Goal: Communication & Community: Answer question/provide support

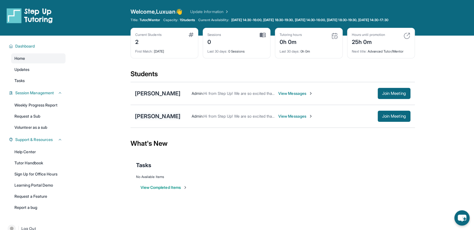
click at [160, 120] on div "[PERSON_NAME]" at bounding box center [158, 116] width 46 height 8
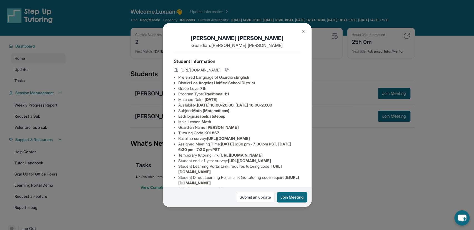
click at [301, 31] on img at bounding box center [303, 31] width 4 height 4
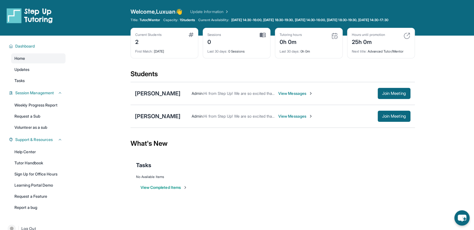
click at [290, 119] on span "View Messages" at bounding box center [295, 116] width 35 height 6
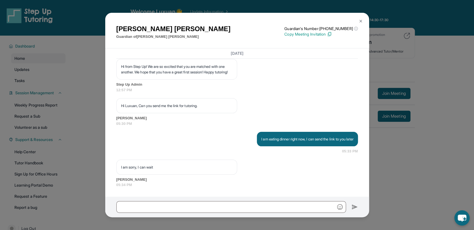
scroll to position [1005, 0]
click at [407, 165] on div "[PERSON_NAME] Guardian of [PERSON_NAME] Guardian's Number: [PHONE_NUMBER] ⓘ Thi…" at bounding box center [237, 115] width 474 height 230
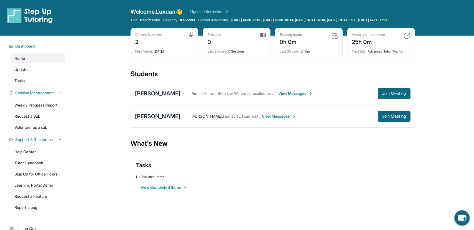
click at [285, 122] on div "[PERSON_NAME] : I am sorry, I can wait View Messages Join Meeting" at bounding box center [295, 115] width 230 height 11
click at [286, 119] on span "View Messages" at bounding box center [278, 116] width 35 height 6
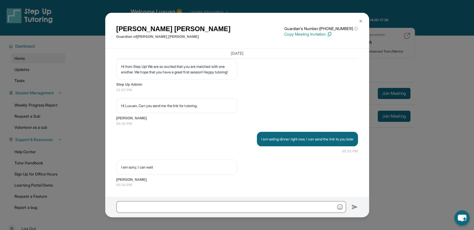
click at [332, 34] on img at bounding box center [329, 34] width 5 height 5
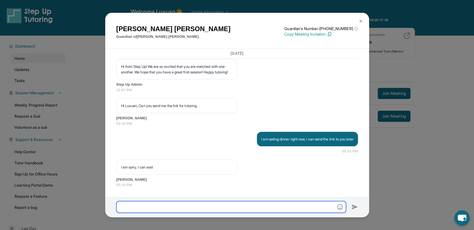
click at [209, 203] on input "text" at bounding box center [231, 207] width 230 height 12
paste input "**********"
type input "**********"
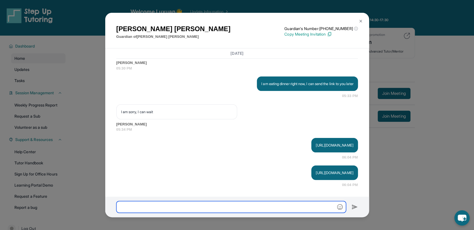
scroll to position [1060, 0]
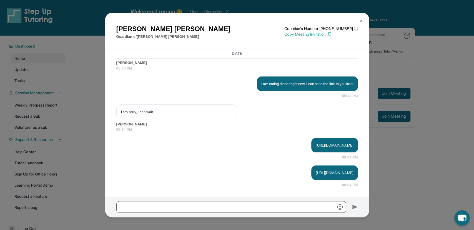
click at [230, 200] on div at bounding box center [237, 206] width 264 height 21
click at [316, 172] on p "https://student-portal.stepuptutoring.org/student/K0L867" at bounding box center [334, 173] width 37 height 6
click at [316, 171] on p "https://student-portal.stepuptutoring.org/student/K0L867" at bounding box center [334, 173] width 37 height 6
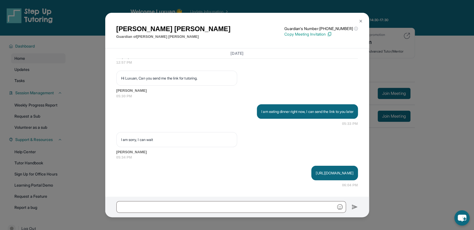
click at [440, 102] on div "Leticia Rodriguez Guardian of Isabel Rodriguez Guardian's Number: +14138932013 …" at bounding box center [237, 115] width 474 height 230
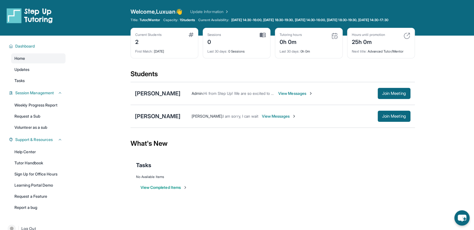
click at [279, 118] on span "View Messages" at bounding box center [278, 116] width 35 height 6
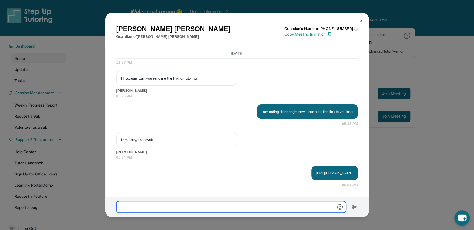
click at [254, 209] on input "text" at bounding box center [231, 207] width 230 height 12
type input "**********"
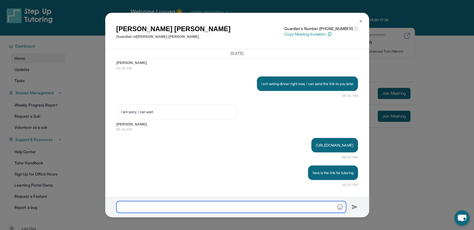
scroll to position [1060, 0]
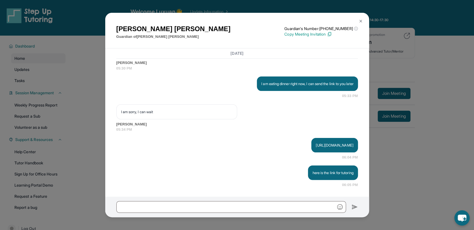
click at [439, 57] on div "Leticia Rodriguez Guardian of Isabel Rodriguez Guardian's Number: +14138932013 …" at bounding box center [237, 115] width 474 height 230
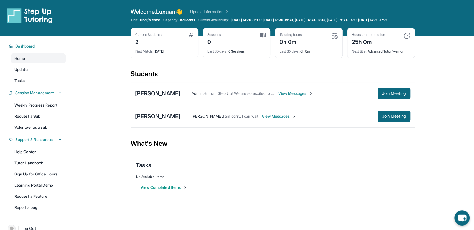
click at [423, 174] on main "Current Students 2 First Match : 5 days ago Sessions 0 Last 30 days : 0 Session…" at bounding box center [272, 120] width 403 height 168
click at [384, 118] on span "Join Meeting" at bounding box center [394, 115] width 24 height 3
click at [285, 119] on span "View Messages" at bounding box center [278, 116] width 35 height 6
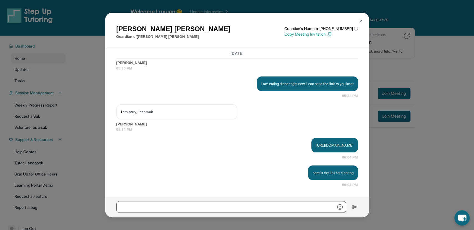
click at [401, 170] on div "Leticia Rodriguez Guardian of Isabel Rodriguez Guardian's Number: +14138932013 …" at bounding box center [237, 115] width 474 height 230
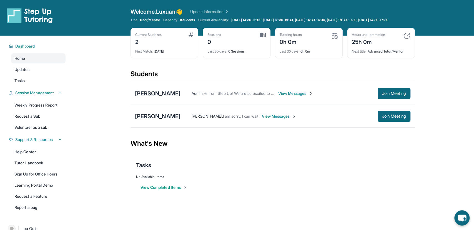
click at [279, 119] on span "View Messages" at bounding box center [278, 116] width 35 height 6
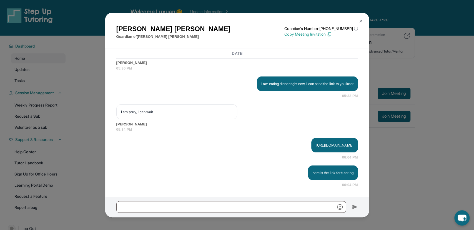
click at [316, 143] on p "[URL][DOMAIN_NAME]" at bounding box center [334, 145] width 37 height 6
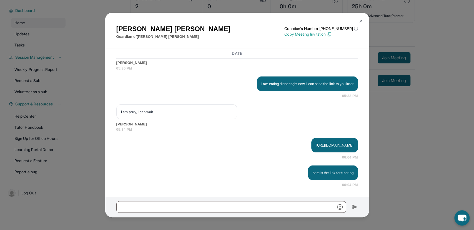
scroll to position [899, 0]
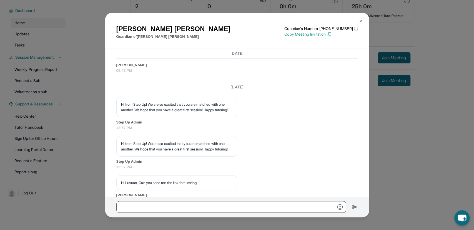
click at [361, 21] on img at bounding box center [360, 21] width 4 height 4
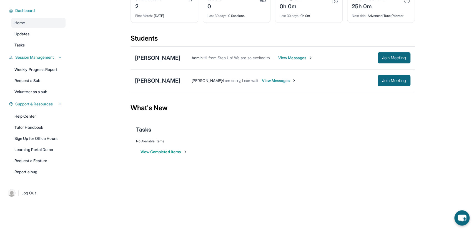
click at [299, 150] on div "View Completed Items" at bounding box center [272, 151] width 273 height 17
click at [286, 80] on span "View Messages" at bounding box center [278, 81] width 35 height 6
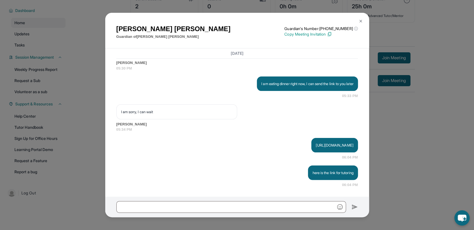
scroll to position [1060, 0]
click at [417, 157] on div "Leticia Rodriguez Guardian of Isabel Rodriguez Guardian's Number: +14138932013 …" at bounding box center [237, 115] width 474 height 230
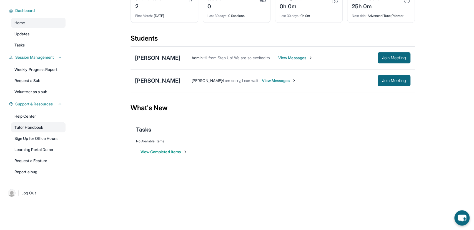
click at [38, 124] on link "Tutor Handbook" at bounding box center [38, 127] width 54 height 10
click at [278, 81] on span "View Messages" at bounding box center [278, 81] width 35 height 6
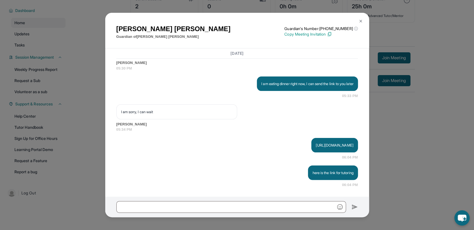
click at [416, 148] on div "Leticia Rodriguez Guardian of Isabel Rodriguez Guardian's Number: +14138932013 …" at bounding box center [237, 115] width 474 height 230
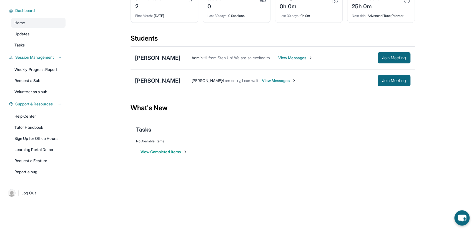
click at [279, 79] on span "View Messages" at bounding box center [278, 81] width 35 height 6
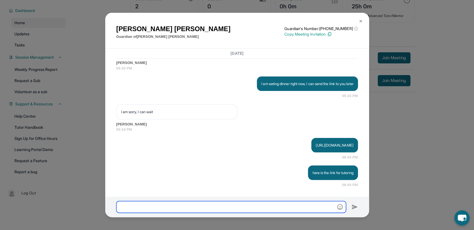
click at [245, 212] on input "text" at bounding box center [231, 207] width 230 height 12
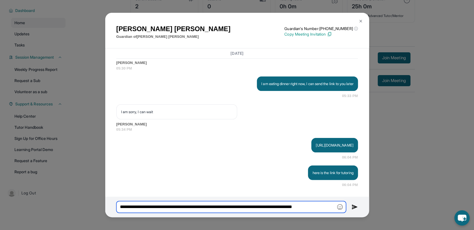
type input "**********"
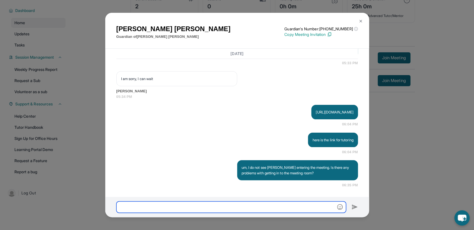
scroll to position [1093, 0]
click at [217, 205] on input "text" at bounding box center [231, 206] width 230 height 11
type input "*"
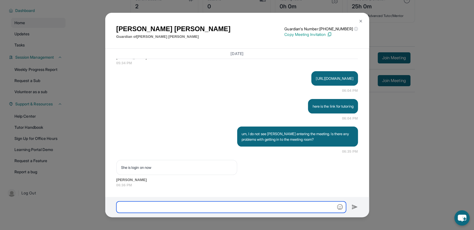
scroll to position [1126, 0]
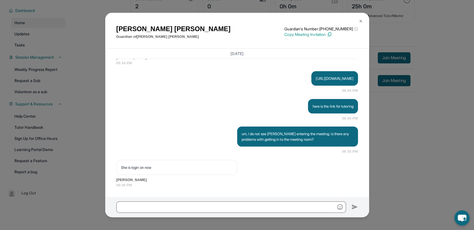
click at [167, 200] on div at bounding box center [237, 207] width 264 height 20
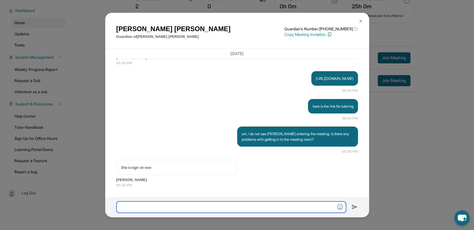
click at [167, 207] on input "text" at bounding box center [231, 206] width 230 height 11
type input "**********"
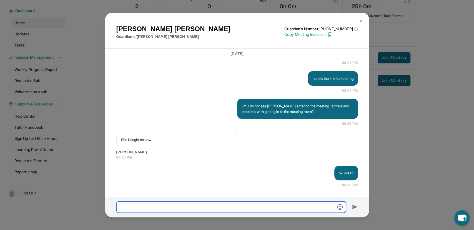
scroll to position [1154, 0]
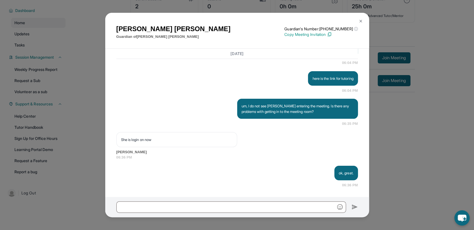
click at [425, 118] on div "Leticia Rodriguez Guardian of Isabel Rodriguez Guardian's Number: +14138932013 …" at bounding box center [237, 115] width 474 height 230
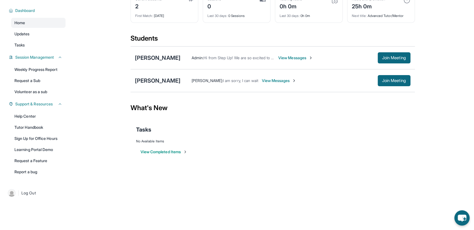
click at [278, 82] on span "View Messages" at bounding box center [278, 81] width 35 height 6
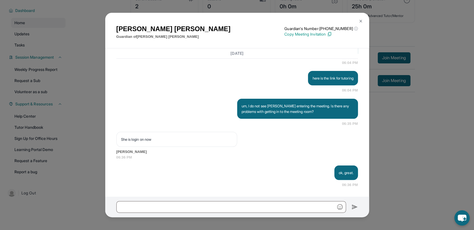
click at [362, 22] on img at bounding box center [360, 21] width 4 height 4
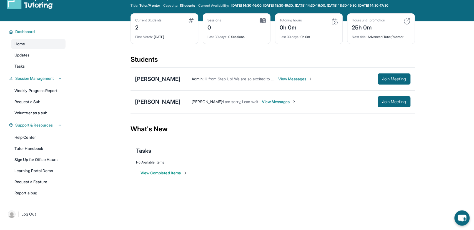
scroll to position [11, 0]
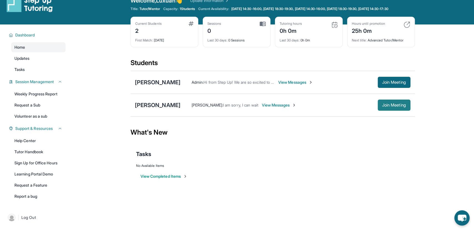
click at [394, 107] on span "Join Meeting" at bounding box center [394, 104] width 24 height 3
click at [288, 107] on span "View Messages" at bounding box center [278, 105] width 35 height 6
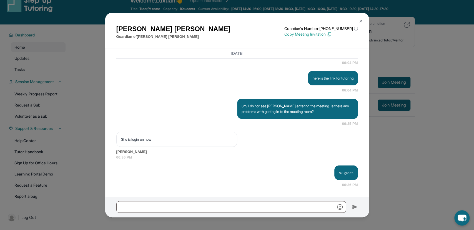
scroll to position [1154, 0]
click at [408, 150] on div "Leticia Rodriguez Guardian of Isabel Rodriguez Guardian's Number: +14138932013 …" at bounding box center [237, 115] width 474 height 230
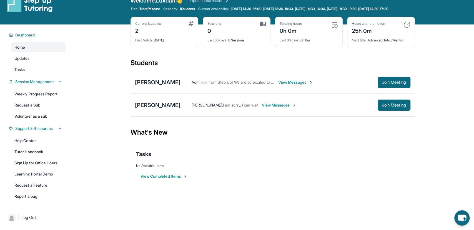
click at [281, 108] on span "View Messages" at bounding box center [278, 105] width 35 height 6
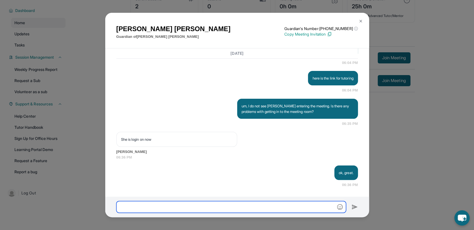
click at [210, 205] on input "text" at bounding box center [231, 207] width 230 height 12
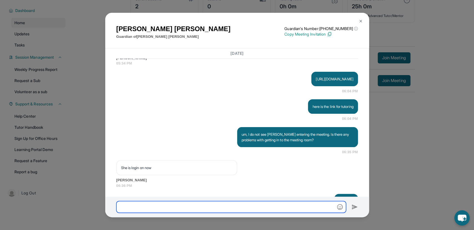
scroll to position [1090, 0]
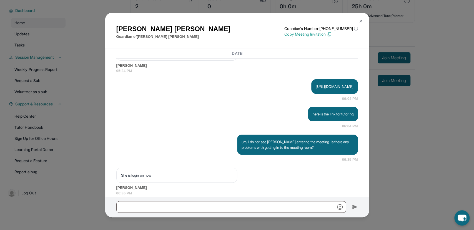
drag, startPoint x: 253, startPoint y: 115, endPoint x: 359, endPoint y: 112, distance: 106.1
click at [359, 112] on div "Thursday <p>**New Step Up Tutoring Match Chat**: Hi Leticia! This is the start …" at bounding box center [237, 122] width 264 height 148
copy p "https://student-portal.stepuptutoring.org/student/K0L867"
click at [168, 129] on div "here is the link for tutoring 06:04 PM" at bounding box center [236, 118] width 241 height 22
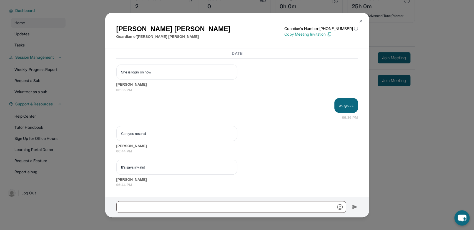
scroll to position [1221, 0]
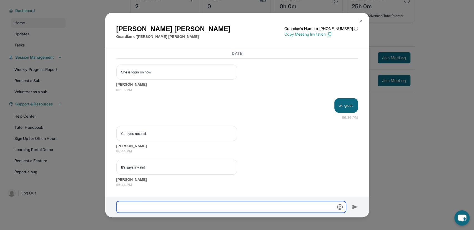
click at [160, 204] on input "text" at bounding box center [231, 207] width 230 height 12
type input "*******"
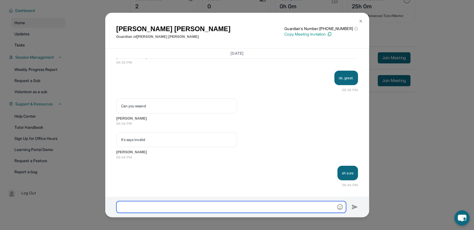
scroll to position [1249, 0]
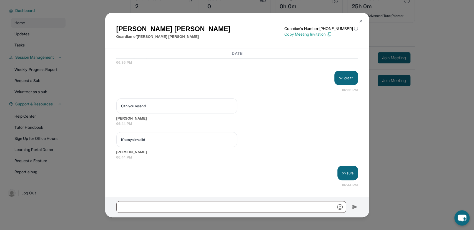
click at [332, 34] on img at bounding box center [329, 34] width 5 height 5
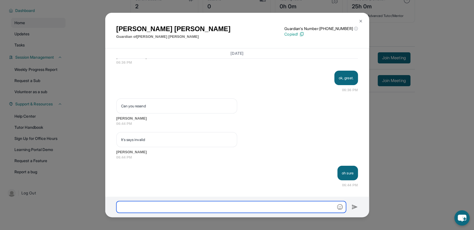
click at [213, 207] on input "text" at bounding box center [231, 207] width 230 height 12
paste input "**********"
type input "**********"
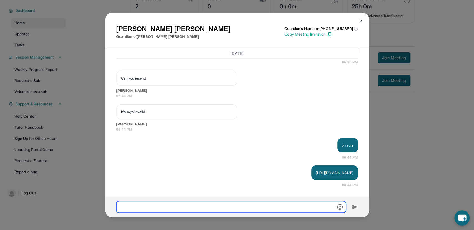
scroll to position [1276, 0]
click at [146, 203] on input "text" at bounding box center [231, 207] width 230 height 12
type input "*"
type input "**********"
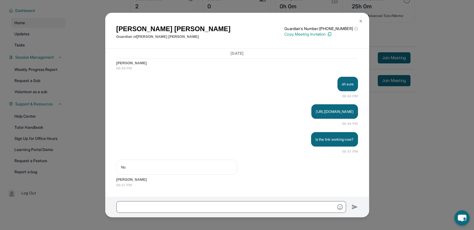
scroll to position [1333, 0]
click at [363, 19] on button at bounding box center [360, 21] width 11 height 11
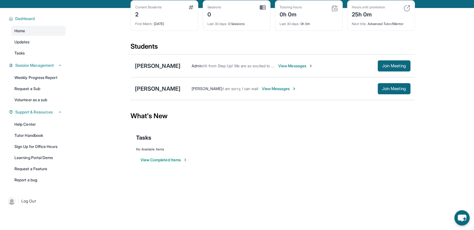
scroll to position [11, 0]
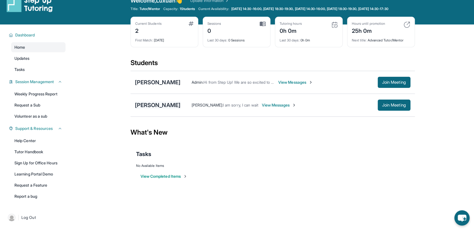
click at [162, 109] on div "[PERSON_NAME]" at bounding box center [158, 105] width 46 height 8
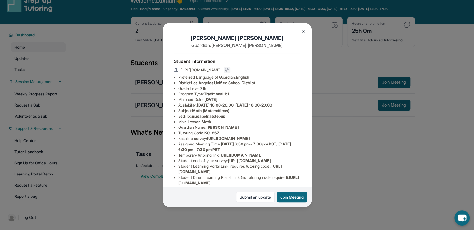
click at [229, 69] on rect at bounding box center [228, 70] width 2 height 2
click at [333, 77] on div "Isabel Rodriguez Guardian: Leticia Rodriguez Student Information https://studen…" at bounding box center [237, 115] width 474 height 230
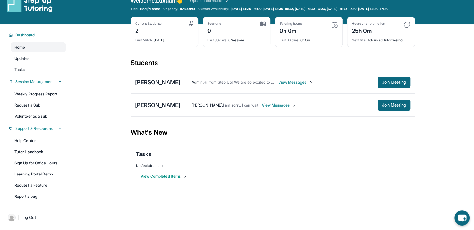
click at [295, 108] on span "View Messages" at bounding box center [278, 105] width 35 height 6
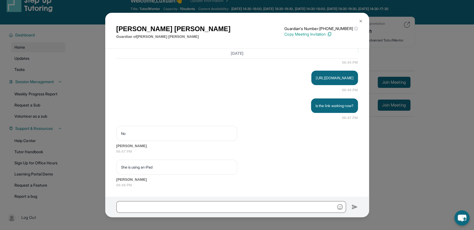
scroll to position [1371, 0]
click at [433, 157] on div "Leticia Rodriguez Guardian of Isabel Rodriguez Guardian's Number: +14138932013 …" at bounding box center [237, 115] width 474 height 230
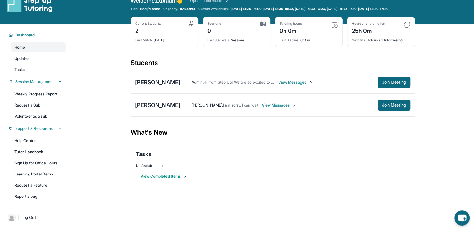
click at [280, 108] on span "View Messages" at bounding box center [278, 105] width 35 height 6
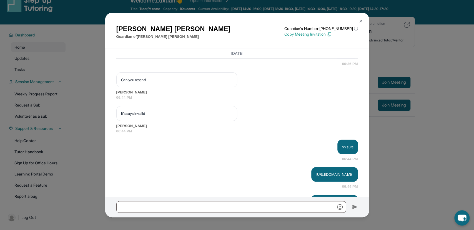
scroll to position [1210, 0]
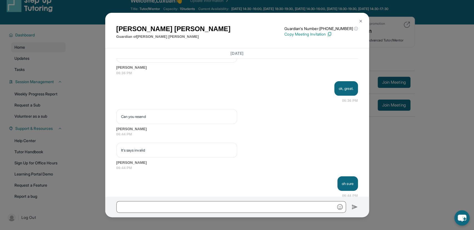
click at [55, 142] on div "Leticia Rodriguez Guardian of Isabel Rodriguez Guardian's Number: +14138932013 …" at bounding box center [237, 115] width 474 height 230
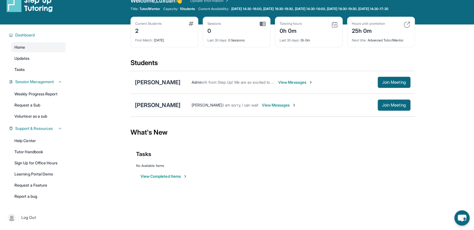
click at [157, 109] on div "[PERSON_NAME]" at bounding box center [158, 105] width 46 height 8
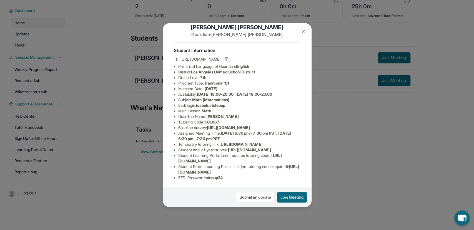
scroll to position [40, 0]
click at [361, 144] on div "Isabel Rodriguez Guardian: Leticia Rodriguez Student Information https://studen…" at bounding box center [237, 115] width 474 height 230
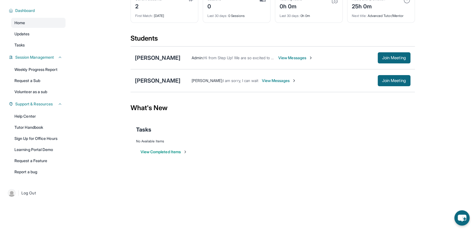
click at [280, 80] on span "View Messages" at bounding box center [278, 81] width 35 height 6
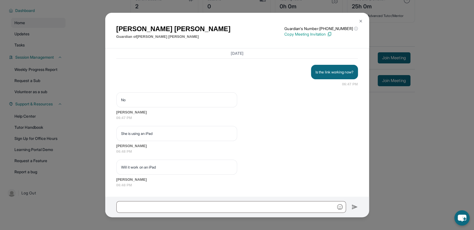
scroll to position [1404, 0]
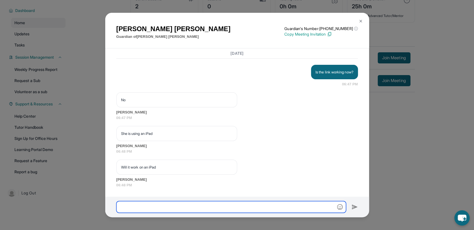
click at [178, 208] on input "text" at bounding box center [231, 207] width 230 height 12
type input "**********"
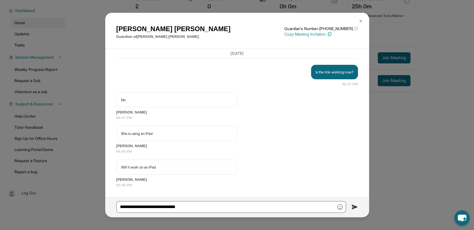
click at [352, 208] on img at bounding box center [354, 206] width 6 height 7
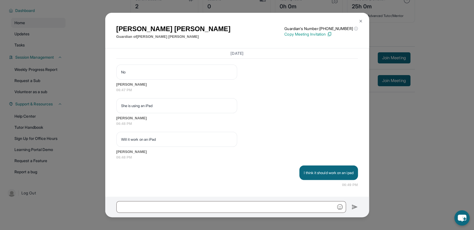
scroll to position [1432, 0]
click at [57, 125] on div "Leticia Rodriguez Guardian of Isabel Rodriguez Guardian's Number: +14138932013 …" at bounding box center [237, 115] width 474 height 230
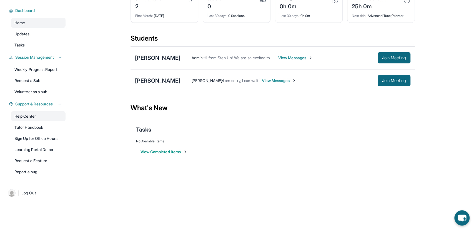
click at [35, 118] on link "Help Center" at bounding box center [38, 116] width 54 height 10
click at [287, 80] on span "View Messages" at bounding box center [278, 81] width 35 height 6
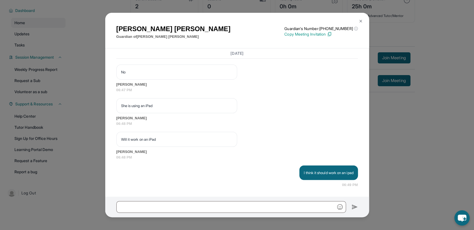
click at [436, 154] on div "Leticia Rodriguez Guardian of Isabel Rodriguez Guardian's Number: +14138932013 …" at bounding box center [237, 115] width 474 height 230
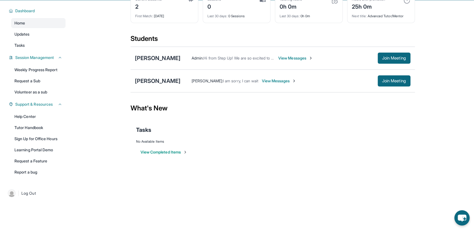
scroll to position [0, 0]
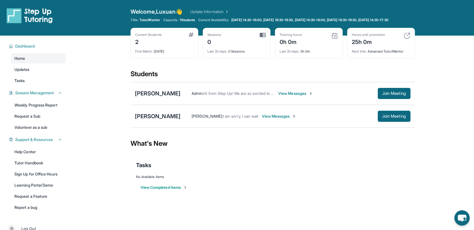
click at [291, 119] on span "View Messages" at bounding box center [278, 116] width 35 height 6
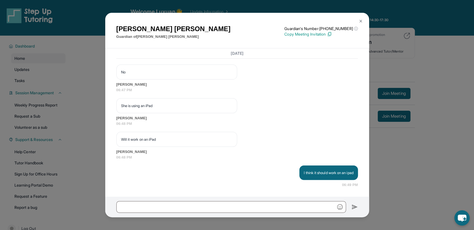
scroll to position [1432, 0]
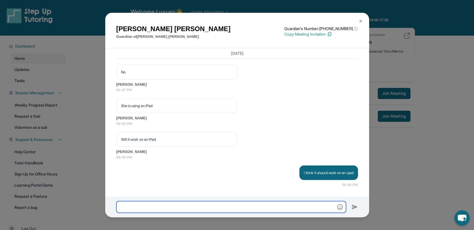
click at [205, 205] on input "text" at bounding box center [231, 207] width 230 height 12
type input "**********"
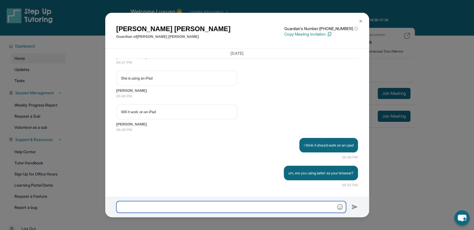
scroll to position [1459, 0]
paste input "**********"
type input "**********"
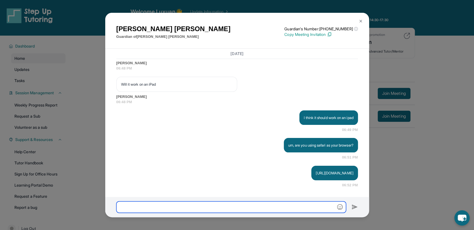
scroll to position [1498, 0]
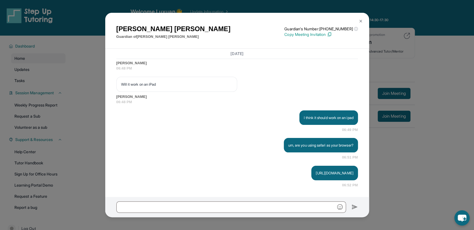
click at [245, 200] on div at bounding box center [237, 207] width 264 height 20
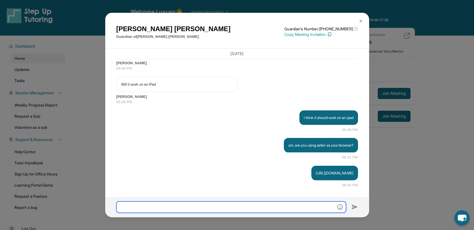
click at [244, 205] on input "text" at bounding box center [231, 206] width 230 height 11
type input "**********"
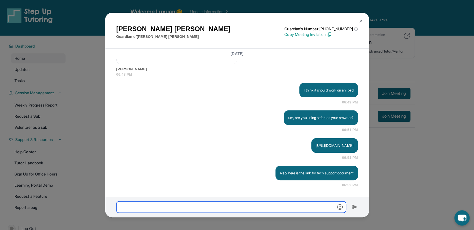
scroll to position [1526, 0]
type input "**********"
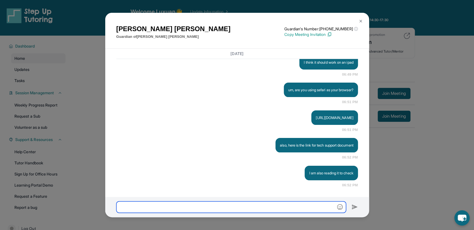
scroll to position [1553, 0]
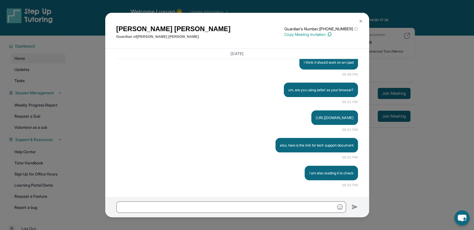
click at [363, 20] on button at bounding box center [360, 21] width 11 height 11
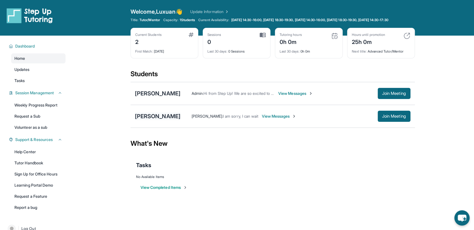
click at [155, 120] on div "[PERSON_NAME]" at bounding box center [158, 116] width 46 height 8
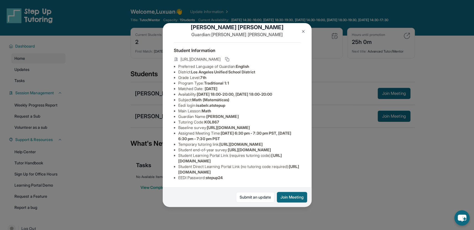
scroll to position [51, 0]
drag, startPoint x: 277, startPoint y: 153, endPoint x: 265, endPoint y: 159, distance: 14.0
click at [265, 159] on li "Student Learning Portal Link (requires tutoring code) : https://student-portal.…" at bounding box center [239, 157] width 122 height 11
copy li "https://student-portal.stepuptutoring.org/student"
click at [380, 168] on div "Isabel Rodriguez Guardian: Leticia Rodriguez Student Information https://studen…" at bounding box center [237, 115] width 474 height 230
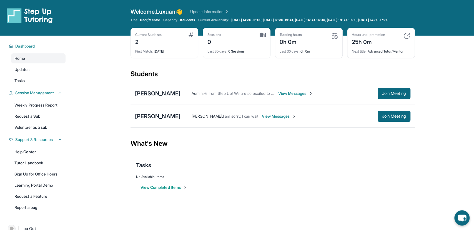
click at [291, 119] on span "View Messages" at bounding box center [278, 116] width 35 height 6
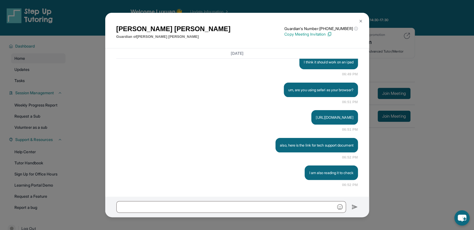
scroll to position [1553, 0]
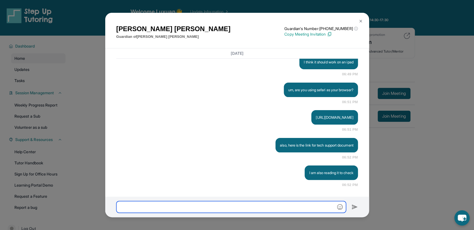
click at [250, 207] on input "text" at bounding box center [231, 207] width 230 height 12
paste input "**********"
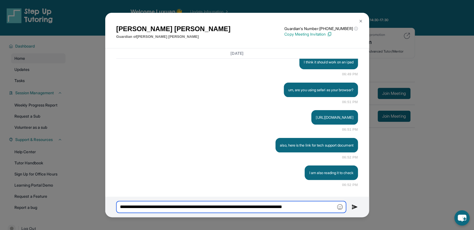
type input "**********"
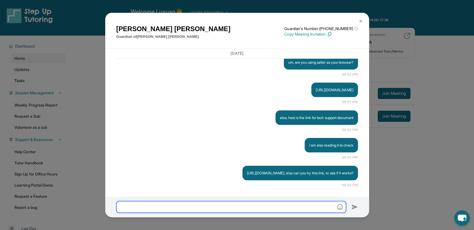
scroll to position [1586, 0]
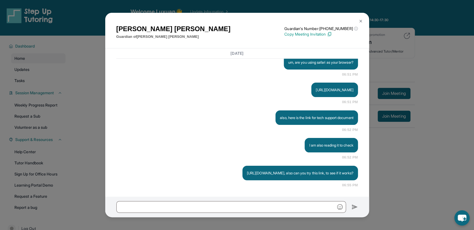
click at [360, 21] on img at bounding box center [360, 21] width 4 height 4
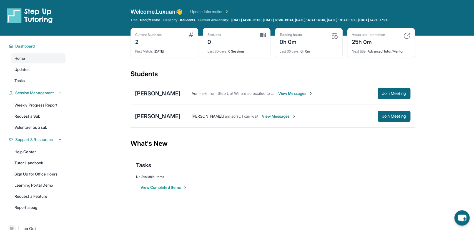
click at [281, 119] on span "View Messages" at bounding box center [278, 116] width 35 height 6
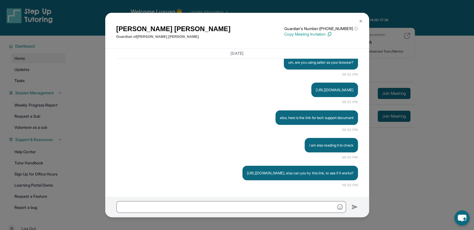
click at [396, 153] on div "Leticia Rodriguez Guardian of Isabel Rodriguez Guardian's Number: +14138932013 …" at bounding box center [237, 115] width 474 height 230
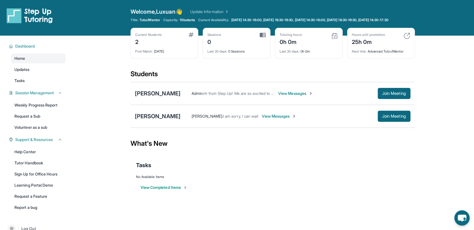
click at [325, 185] on div "View Completed Items" at bounding box center [272, 187] width 273 height 17
click at [280, 119] on span "View Messages" at bounding box center [278, 116] width 35 height 6
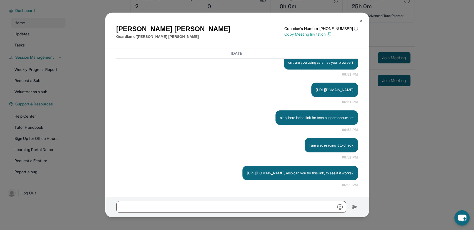
scroll to position [40, 0]
click at [410, 115] on div "Leticia Rodriguez Guardian of Isabel Rodriguez Guardian's Number: +14138932013 …" at bounding box center [237, 115] width 474 height 230
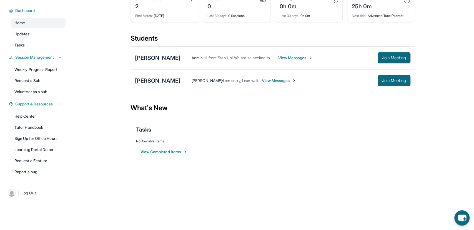
click at [280, 84] on div "Leticia Rodriguez : I am sorry, I can wait View Messages Join Meeting" at bounding box center [295, 80] width 230 height 11
click at [284, 80] on span "View Messages" at bounding box center [278, 81] width 35 height 6
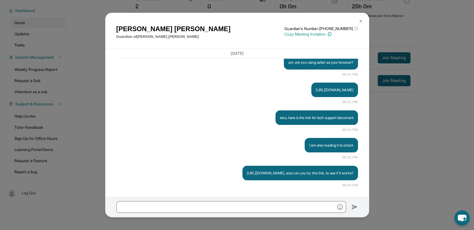
scroll to position [1586, 0]
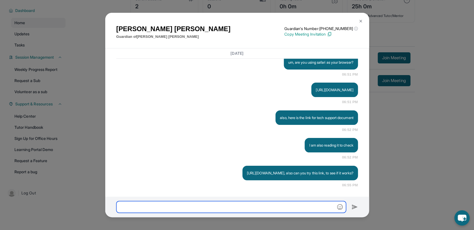
click at [203, 207] on input "text" at bounding box center [231, 207] width 230 height 12
type input "**********"
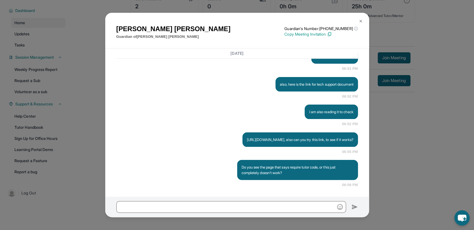
scroll to position [1619, 0]
click at [418, 130] on div "Leticia Rodriguez Guardian of Isabel Rodriguez Guardian's Number: +14138932013 …" at bounding box center [237, 115] width 474 height 230
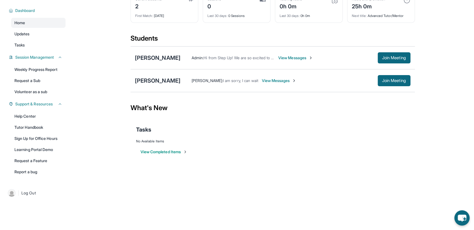
click at [291, 79] on span "View Messages" at bounding box center [278, 81] width 35 height 6
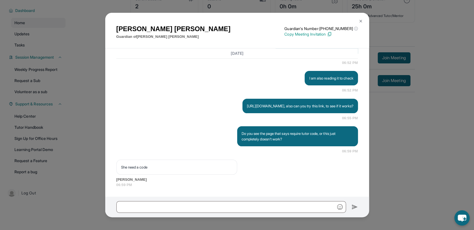
scroll to position [1653, 0]
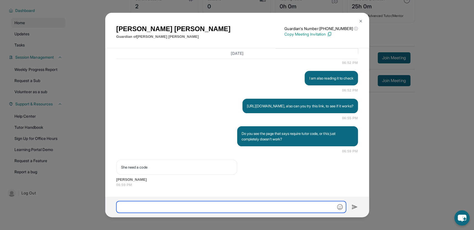
click at [209, 206] on input "text" at bounding box center [231, 207] width 230 height 12
type input "******"
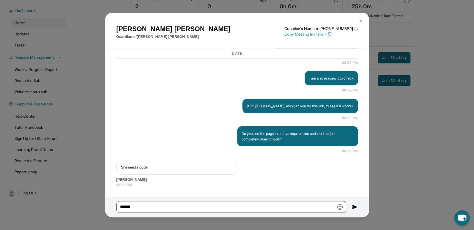
click at [443, 103] on div "Leticia Rodriguez Guardian of Isabel Rodriguez Guardian's Number: +14138932013 …" at bounding box center [237, 115] width 474 height 230
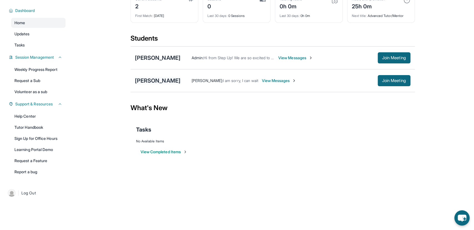
click at [170, 81] on div "[PERSON_NAME]" at bounding box center [158, 81] width 46 height 8
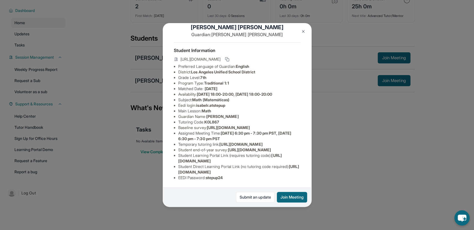
scroll to position [51, 0]
drag, startPoint x: 207, startPoint y: 81, endPoint x: 223, endPoint y: 82, distance: 16.4
click at [223, 119] on li "Tutoring Code : K0L867" at bounding box center [239, 122] width 122 height 6
copy span "K0L867"
click at [350, 163] on div "Isabel Rodriguez Guardian: Leticia Rodriguez Student Information https://studen…" at bounding box center [237, 115] width 474 height 230
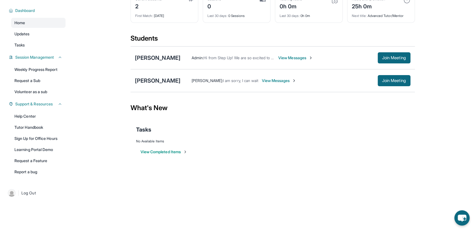
click at [282, 79] on span "View Messages" at bounding box center [278, 81] width 35 height 6
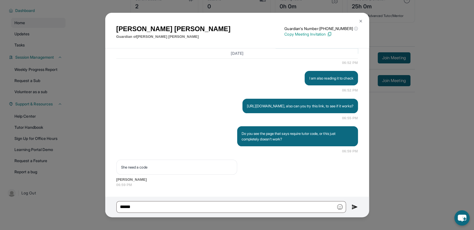
scroll to position [1653, 0]
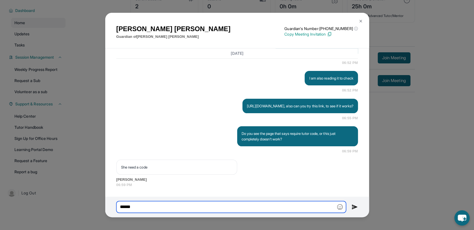
click at [175, 203] on input "******" at bounding box center [231, 207] width 230 height 12
type input "*"
paste input "******"
type input "******"
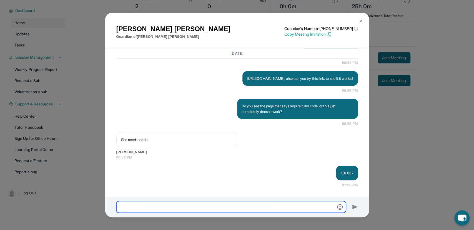
scroll to position [1680, 0]
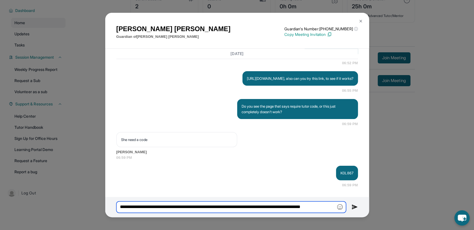
type input "**********"
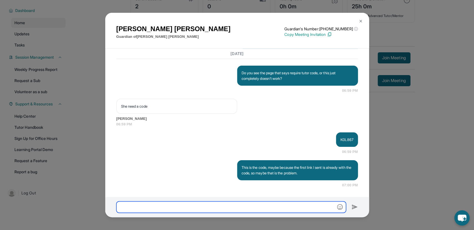
scroll to position [1714, 0]
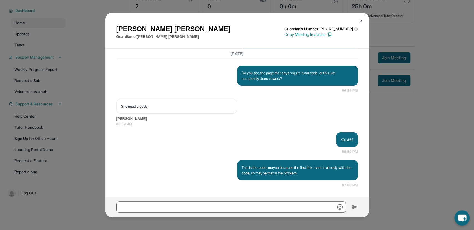
click at [177, 133] on div "K0L867 06:59 PM" at bounding box center [236, 143] width 241 height 22
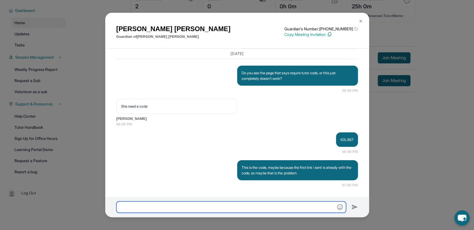
click at [185, 202] on input "text" at bounding box center [231, 206] width 230 height 11
type input "**********"
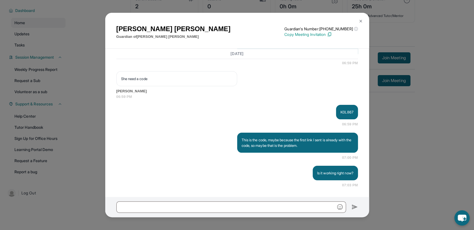
scroll to position [1742, 0]
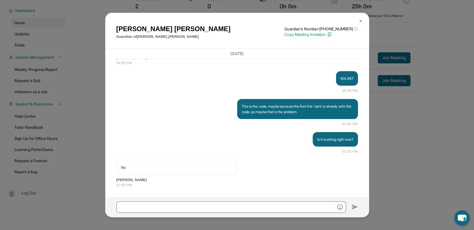
click at [444, 134] on div "Leticia Rodriguez Guardian of Isabel Rodriguez Guardian's Number: +14138932013 …" at bounding box center [237, 115] width 474 height 230
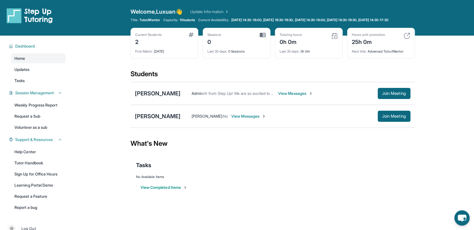
click at [238, 119] on span "View Messages" at bounding box center [248, 116] width 35 height 6
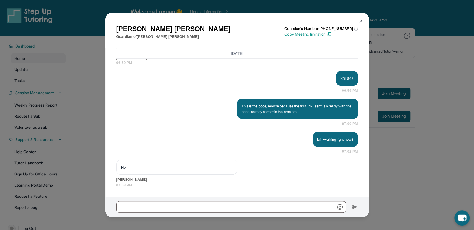
scroll to position [1775, 0]
click at [192, 212] on div at bounding box center [237, 206] width 264 height 21
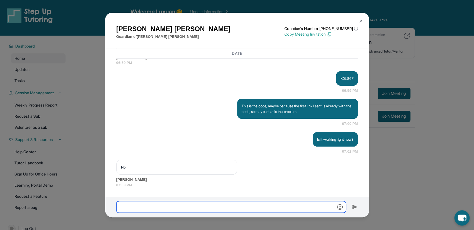
click at [198, 212] on input "text" at bounding box center [231, 207] width 230 height 12
type input "*"
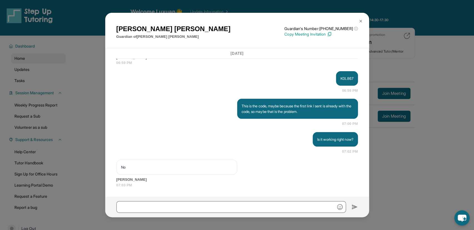
click at [343, 209] on img "button" at bounding box center [340, 207] width 6 height 6
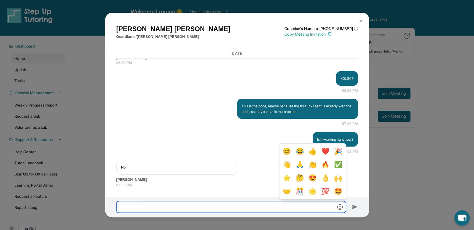
click at [317, 208] on input "text" at bounding box center [231, 207] width 230 height 12
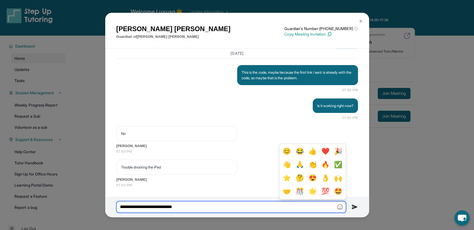
scroll to position [1808, 0]
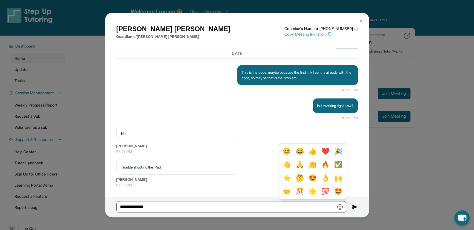
click at [274, 116] on div "Is it working right now? 07:02 PM" at bounding box center [236, 109] width 241 height 22
click at [229, 191] on div "Thursday <p>**New Step Up Tutoring Match Chat**: Hi Leticia! This is the start …" at bounding box center [237, 122] width 264 height 148
click at [341, 206] on img "button" at bounding box center [340, 207] width 6 height 6
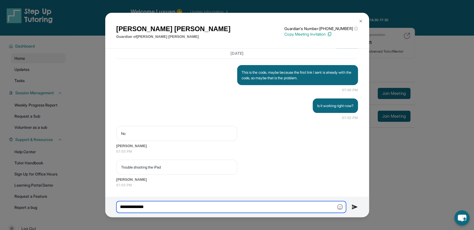
click at [190, 208] on input "**********" at bounding box center [231, 207] width 230 height 12
type input "**********"
drag, startPoint x: 241, startPoint y: 207, endPoint x: 110, endPoint y: 201, distance: 131.4
click at [116, 201] on input "**********" at bounding box center [231, 207] width 230 height 12
click at [174, 206] on input "text" at bounding box center [231, 207] width 230 height 12
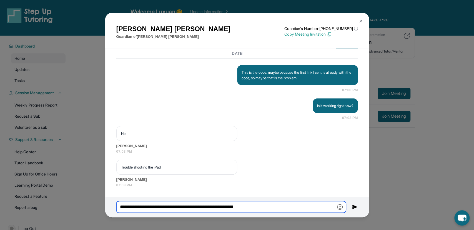
type input "**********"
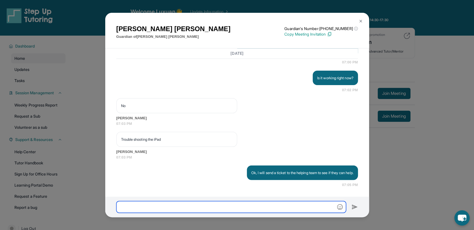
scroll to position [1836, 0]
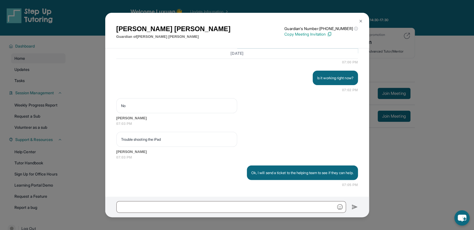
click at [72, 62] on div "Leticia Rodriguez Guardian of Isabel Rodriguez Guardian's Number: +14138932013 …" at bounding box center [237, 115] width 474 height 230
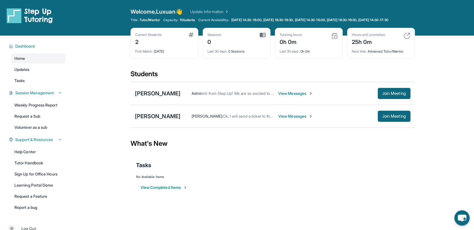
click at [298, 119] on span "View Messages" at bounding box center [295, 116] width 35 height 6
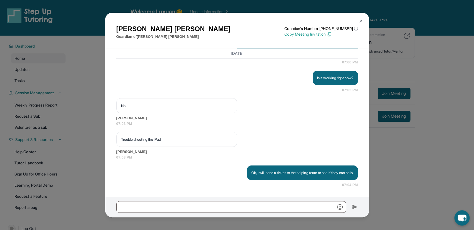
scroll to position [1836, 0]
click at [411, 150] on div "[PERSON_NAME] Guardian of [PERSON_NAME] Guardian's Number: [PHONE_NUMBER] ⓘ Thi…" at bounding box center [237, 115] width 474 height 230
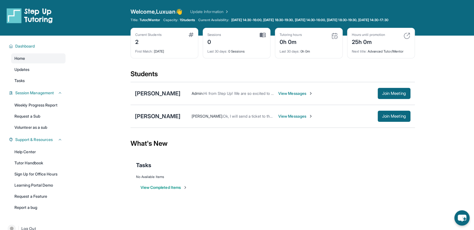
click at [296, 119] on span "View Messages" at bounding box center [295, 116] width 35 height 6
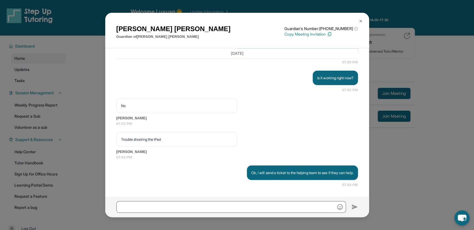
scroll to position [1836, 0]
click at [363, 22] on button at bounding box center [360, 21] width 11 height 11
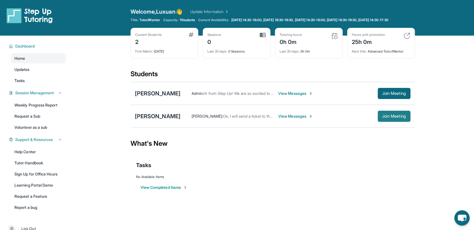
click at [395, 118] on span "Join Meeting" at bounding box center [394, 115] width 24 height 3
click at [263, 37] on img at bounding box center [263, 34] width 6 height 5
click at [289, 119] on span "View Messages" at bounding box center [284, 116] width 35 height 6
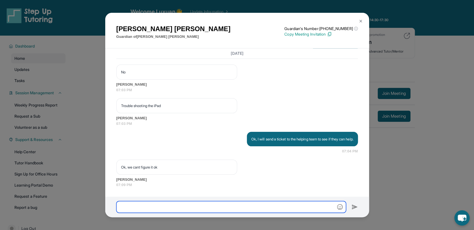
scroll to position [1869, 0]
click at [223, 203] on input "text" at bounding box center [231, 207] width 230 height 12
type input "*"
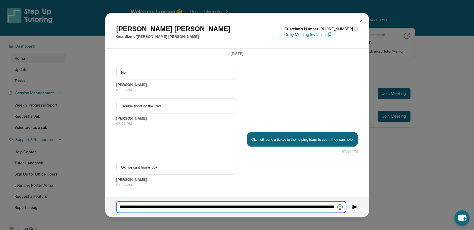
scroll to position [0, 51]
type input "**********"
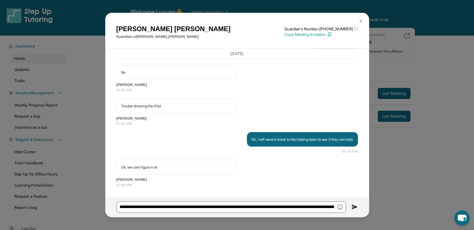
click at [354, 205] on img at bounding box center [354, 206] width 6 height 7
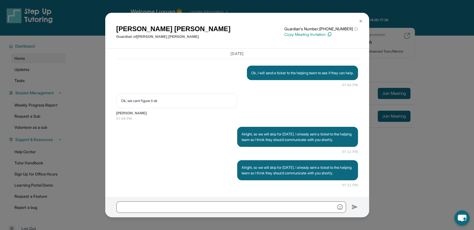
scroll to position [1947, 0]
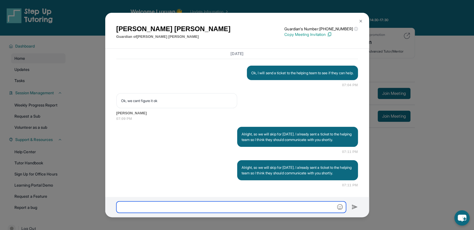
click at [266, 205] on input "text" at bounding box center [231, 206] width 230 height 11
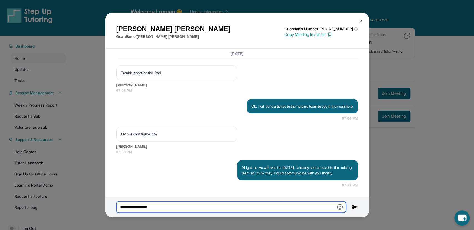
type input "**********"
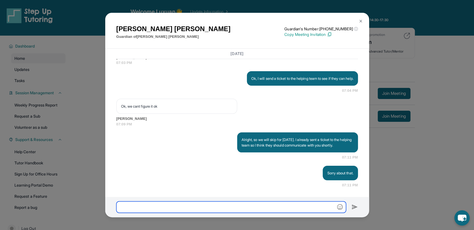
scroll to position [1936, 0]
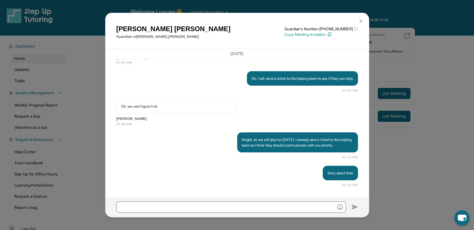
click at [361, 22] on img at bounding box center [360, 21] width 4 height 4
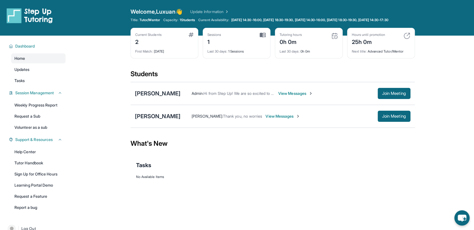
click at [287, 118] on span "View Messages" at bounding box center [282, 116] width 35 height 6
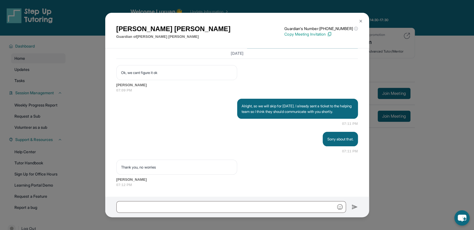
scroll to position [1969, 0]
click at [360, 21] on img at bounding box center [360, 21] width 4 height 4
